Goal: Task Accomplishment & Management: Complete application form

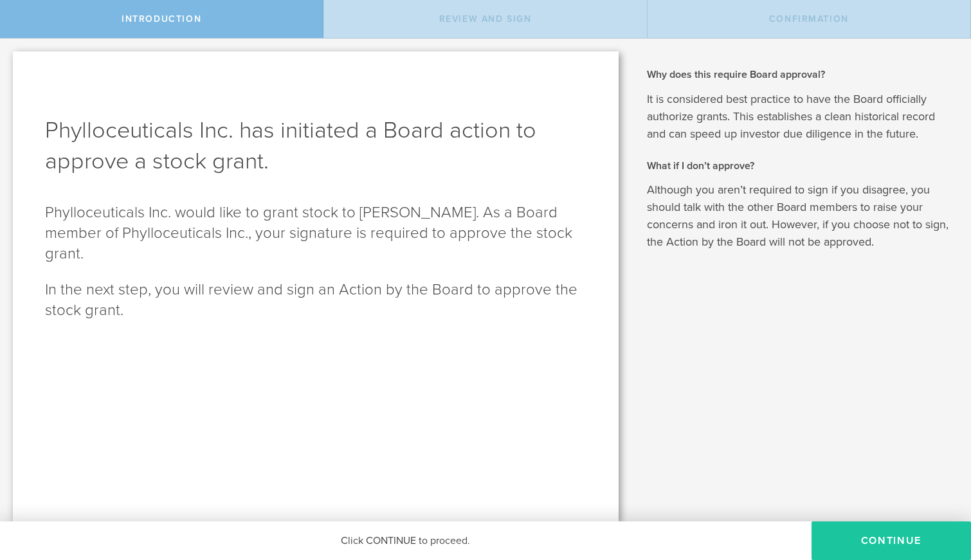
click at [896, 541] on button "Continue" at bounding box center [891, 540] width 159 height 39
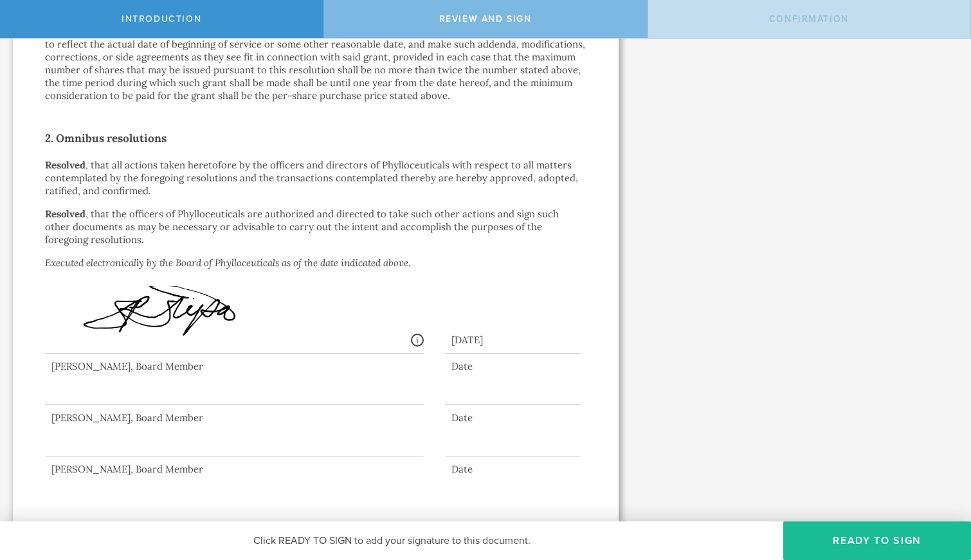
scroll to position [850, 0]
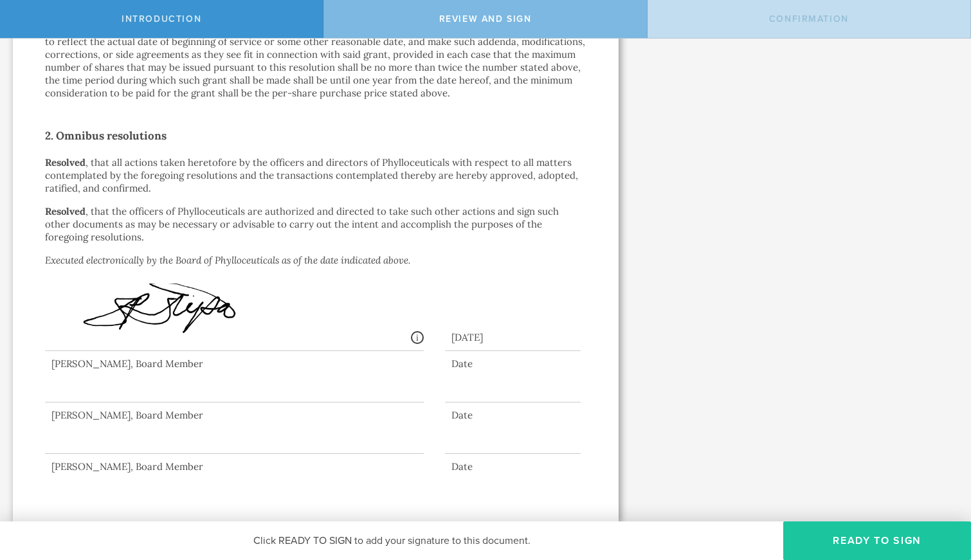
click at [840, 537] on button "Ready to Sign" at bounding box center [877, 540] width 188 height 39
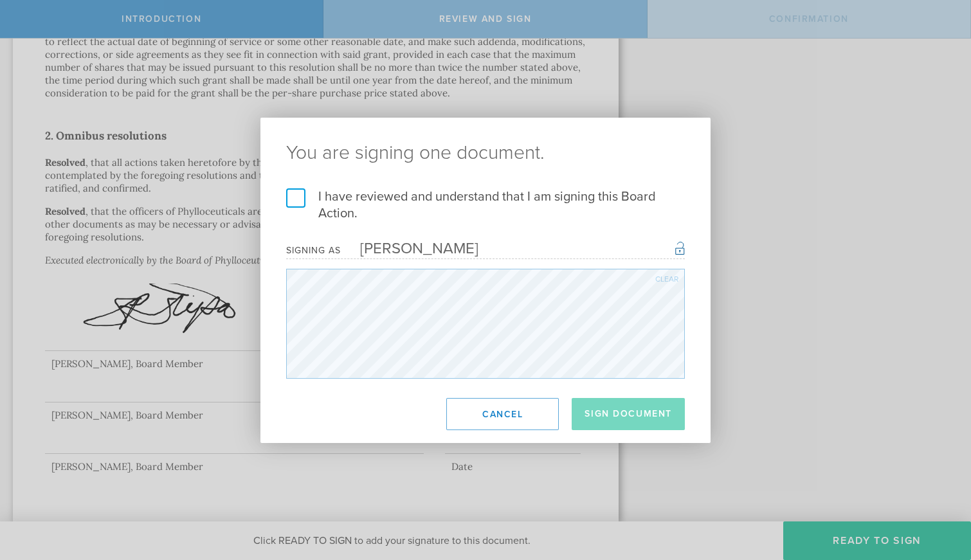
click at [296, 197] on label "I have reviewed and understand that I am signing this Board Action." at bounding box center [485, 204] width 399 height 33
click at [0, 0] on input "I have reviewed and understand that I am signing this Board Action." at bounding box center [0, 0] width 0 height 0
click at [630, 416] on button "Sign Document" at bounding box center [628, 414] width 113 height 32
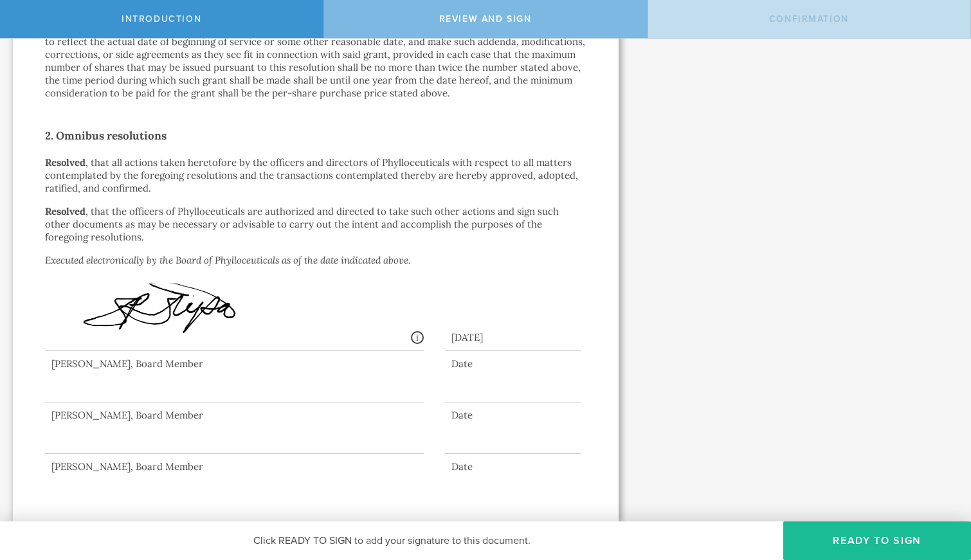
scroll to position [0, 0]
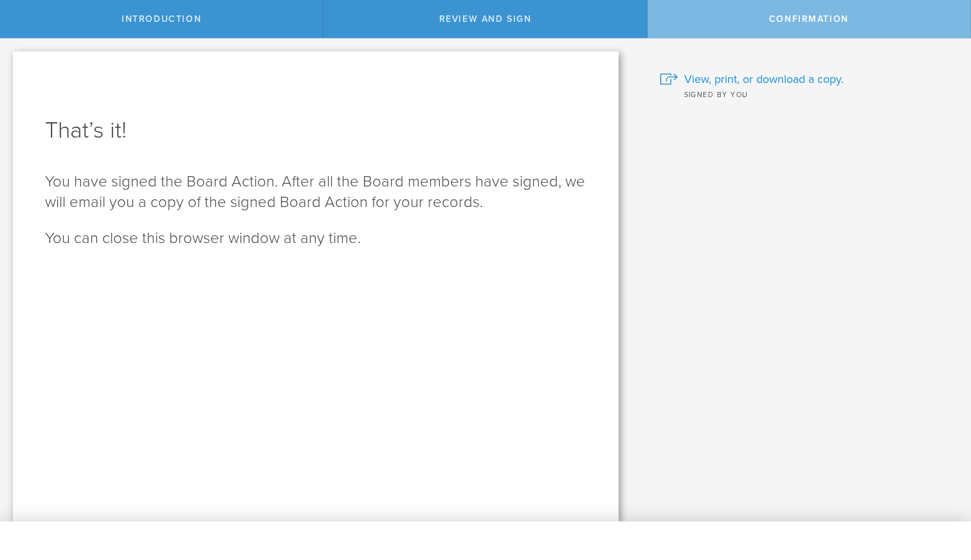
click at [755, 78] on span "View, print, or download a copy." at bounding box center [763, 79] width 159 height 17
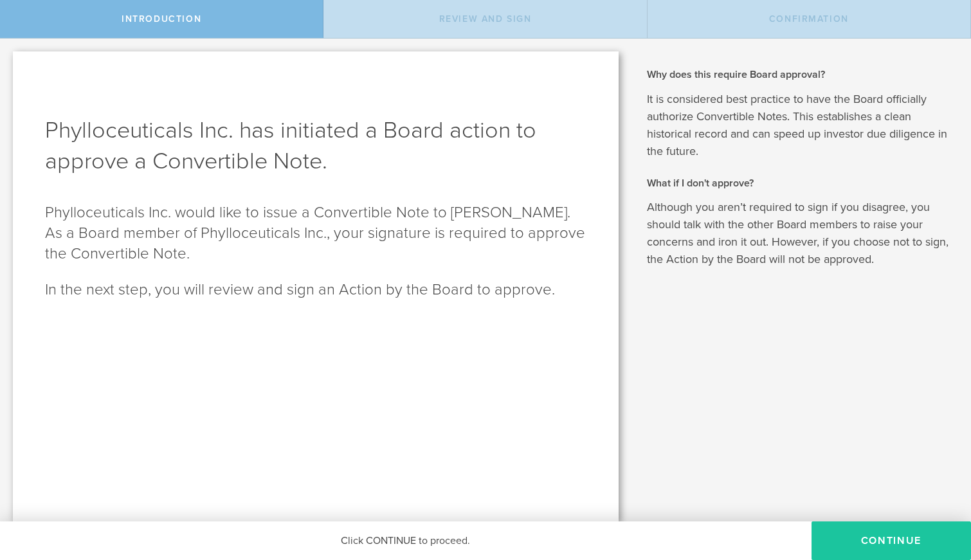
click at [886, 532] on button "Continue" at bounding box center [891, 540] width 159 height 39
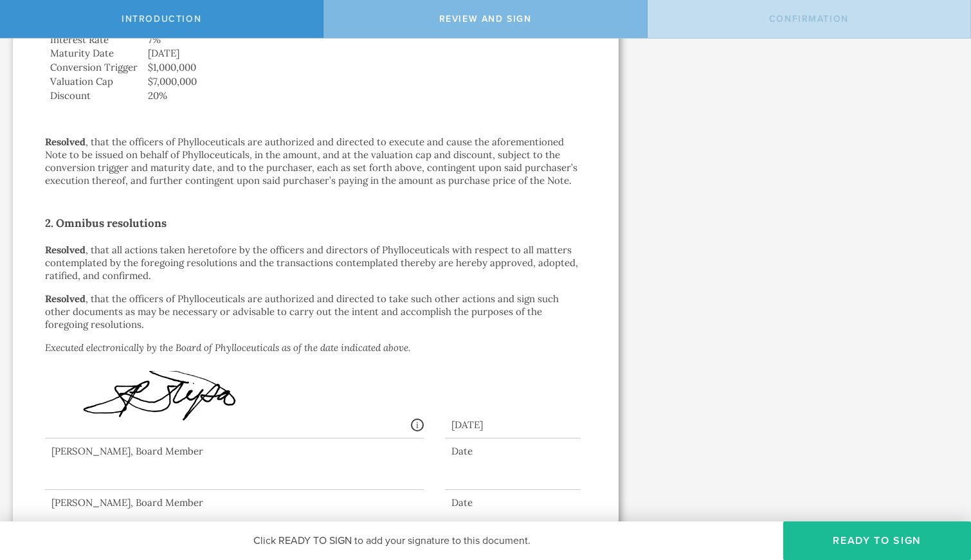
scroll to position [493, 0]
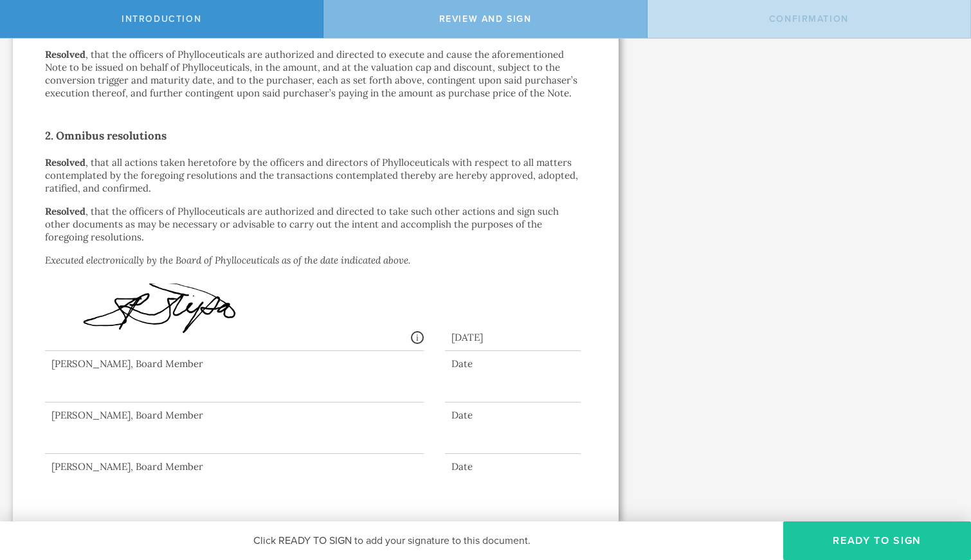
click at [871, 543] on button "Ready to Sign" at bounding box center [877, 540] width 188 height 39
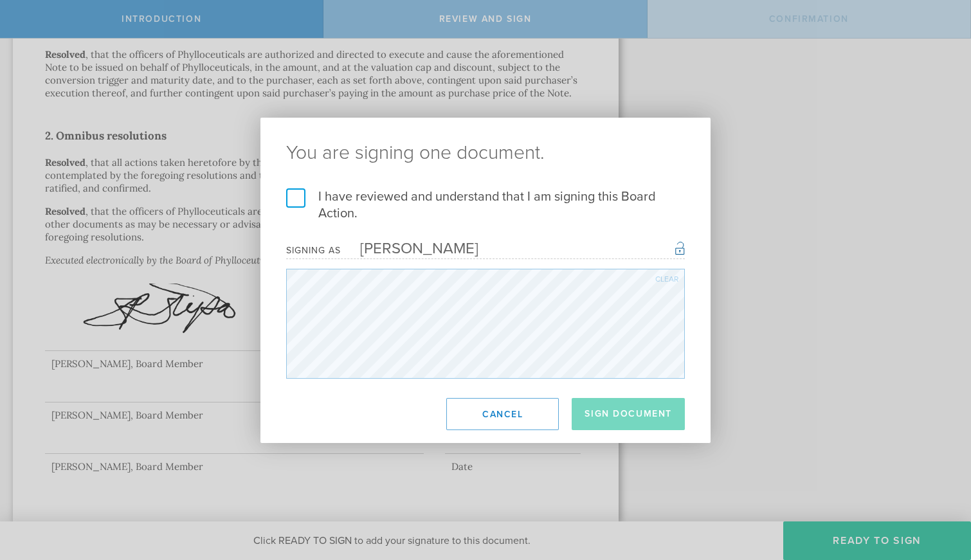
click at [301, 201] on label "I have reviewed and understand that I am signing this Board Action." at bounding box center [485, 204] width 399 height 33
click at [0, 0] on input "I have reviewed and understand that I am signing this Board Action." at bounding box center [0, 0] width 0 height 0
click at [615, 416] on button "Sign Document" at bounding box center [628, 414] width 113 height 32
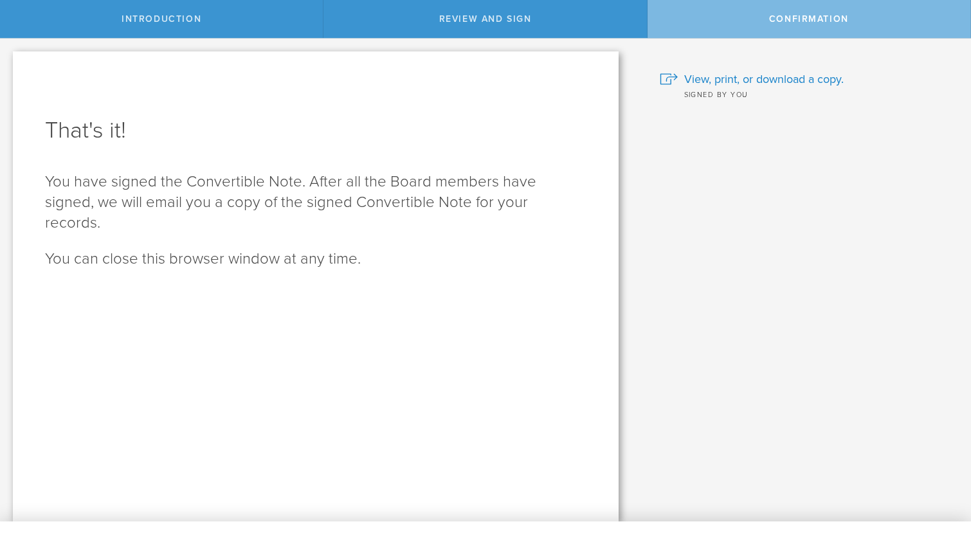
scroll to position [0, 0]
click at [766, 77] on span "View, print, or download a copy." at bounding box center [763, 79] width 159 height 17
